Goal: Find specific page/section: Find specific page/section

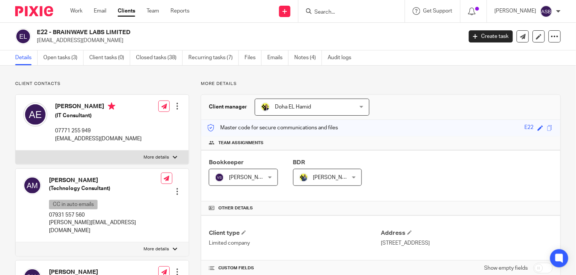
click at [327, 16] on div at bounding box center [351, 11] width 106 height 22
click at [326, 15] on input "Search" at bounding box center [348, 12] width 68 height 7
paste input "[EMAIL_ADDRESS][DOMAIN_NAME]"
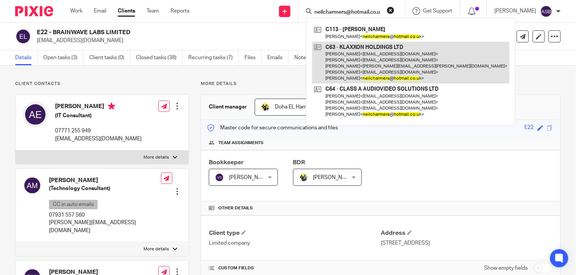
type input "neilcharmers@hotmail.co.u"
click at [371, 56] on link at bounding box center [410, 63] width 197 height 42
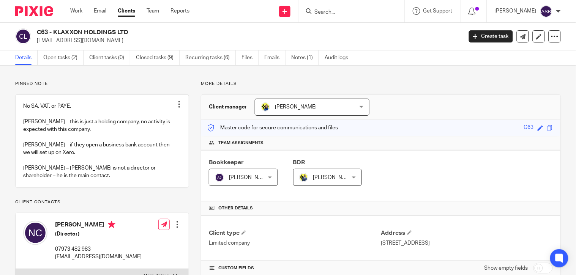
click at [129, 29] on h2 "C63 - KLAXXON HOLDINGS LTD" at bounding box center [205, 32] width 336 height 8
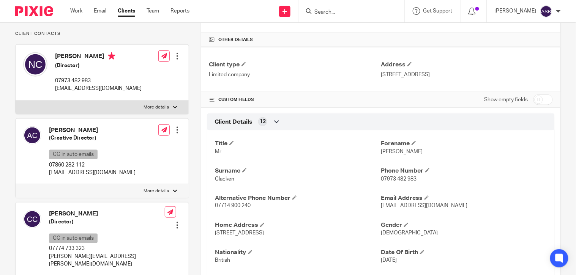
scroll to position [295, 0]
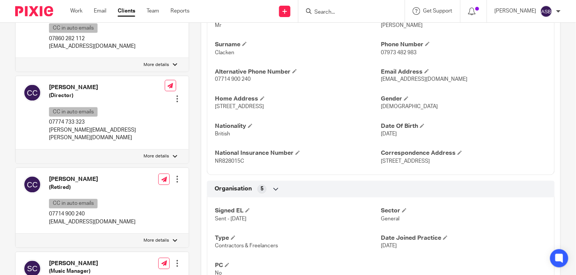
click at [323, 6] on form at bounding box center [354, 10] width 81 height 9
click at [323, 10] on input "Search" at bounding box center [348, 12] width 68 height 7
paste input "cynthiau@gmail.com"
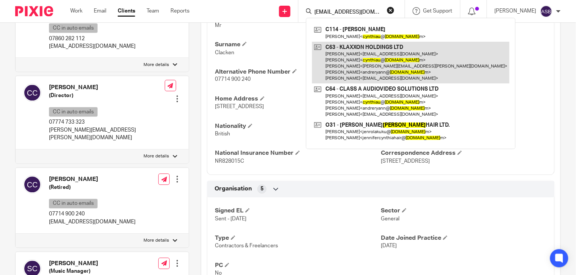
type input "cynthiau@gmail.co"
click at [350, 52] on link at bounding box center [410, 63] width 197 height 42
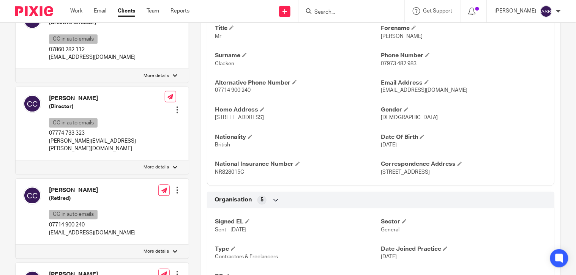
scroll to position [337, 0]
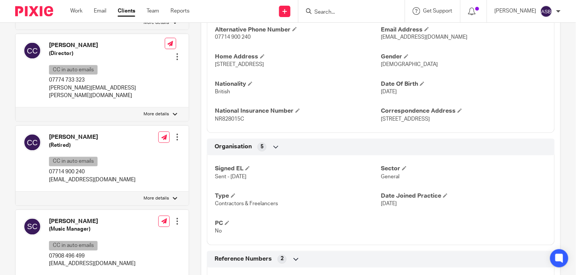
click at [331, 13] on input "Search" at bounding box center [348, 12] width 68 height 7
paste input "[PERSON_NAME][EMAIL_ADDRESS][PERSON_NAME][DOMAIN_NAME]"
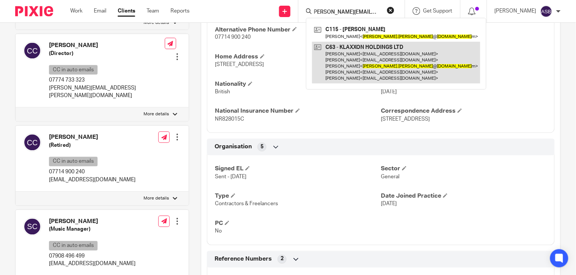
type input "chris.clacken@btinternet.co"
click at [363, 54] on link at bounding box center [396, 63] width 168 height 42
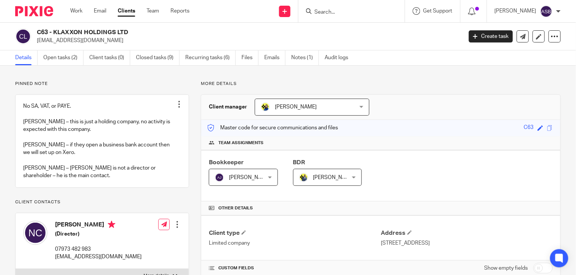
click at [324, 8] on form at bounding box center [354, 10] width 81 height 9
click at [326, 10] on input "Search" at bounding box center [348, 12] width 68 height 7
paste input "painterandellis@gmail.com"
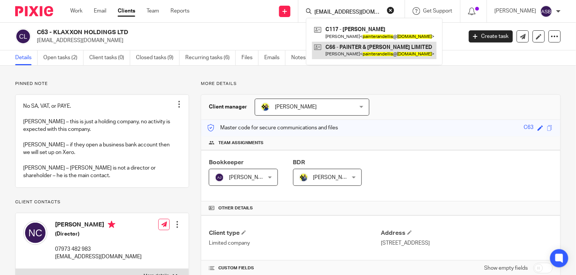
type input "painterandellis@gmail.com"
click at [345, 54] on link at bounding box center [374, 50] width 125 height 17
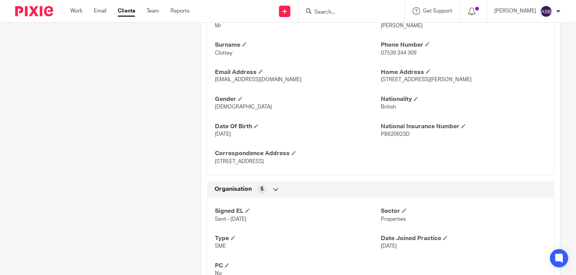
scroll to position [295, 0]
click at [314, 10] on input "Search" at bounding box center [348, 12] width 68 height 7
paste input "[EMAIL_ADDRESS][DOMAIN_NAME]"
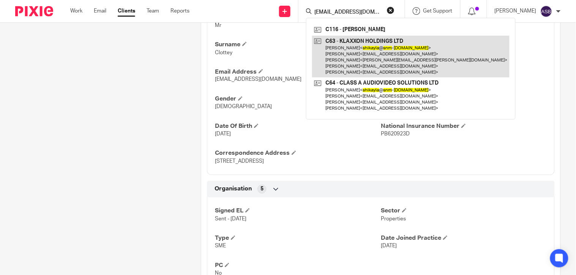
type input "[EMAIL_ADDRESS][DOMAIN_NAME]"
click at [362, 52] on link at bounding box center [410, 57] width 197 height 42
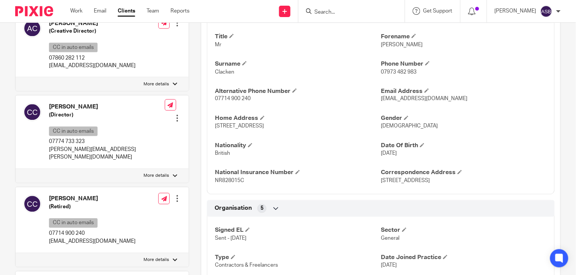
scroll to position [295, 0]
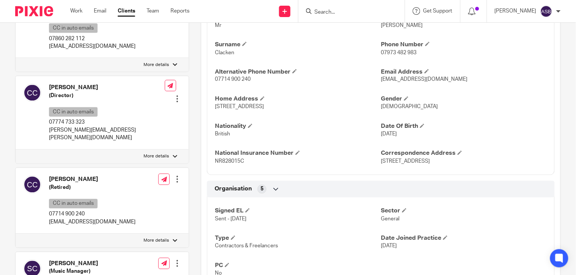
click at [320, 10] on input "Search" at bounding box center [348, 12] width 68 height 7
paste input "[EMAIL_ADDRESS][DOMAIN_NAME]"
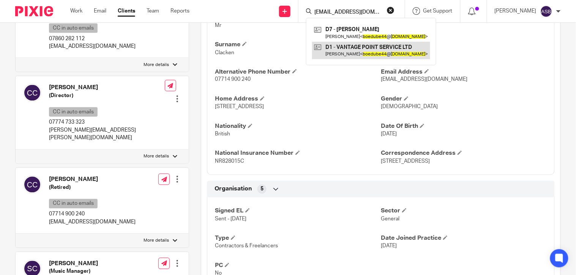
type input "[EMAIL_ADDRESS][DOMAIN_NAME]"
click at [352, 47] on link at bounding box center [371, 50] width 118 height 17
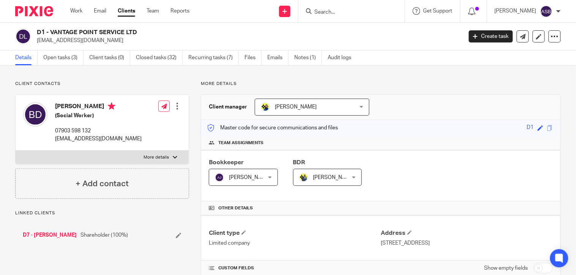
drag, startPoint x: 0, startPoint y: 0, endPoint x: 99, endPoint y: 30, distance: 103.4
click at [99, 30] on h2 "D1 - VANTAGE POINT SERVICE LTD" at bounding box center [205, 32] width 336 height 8
copy h2 "VANTAGE POINT"
click at [50, 33] on h2 "D1 - VANTAGE POINT SERVICE LTD" at bounding box center [205, 32] width 336 height 8
drag, startPoint x: 50, startPoint y: 33, endPoint x: 136, endPoint y: 27, distance: 85.2
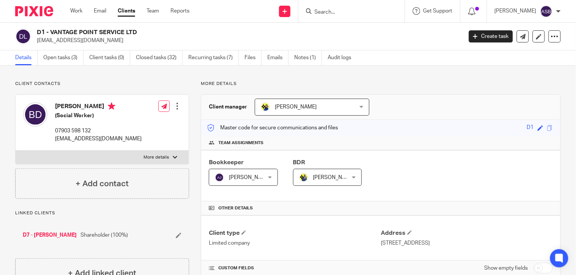
click at [136, 27] on div "D1 - VANTAGE POINT SERVICE LTD [EMAIL_ADDRESS][DOMAIN_NAME] Create task Update …" at bounding box center [288, 37] width 576 height 28
copy h2 "VANTAGE POINT SERVICE LTD"
